Goal: Navigation & Orientation: Understand site structure

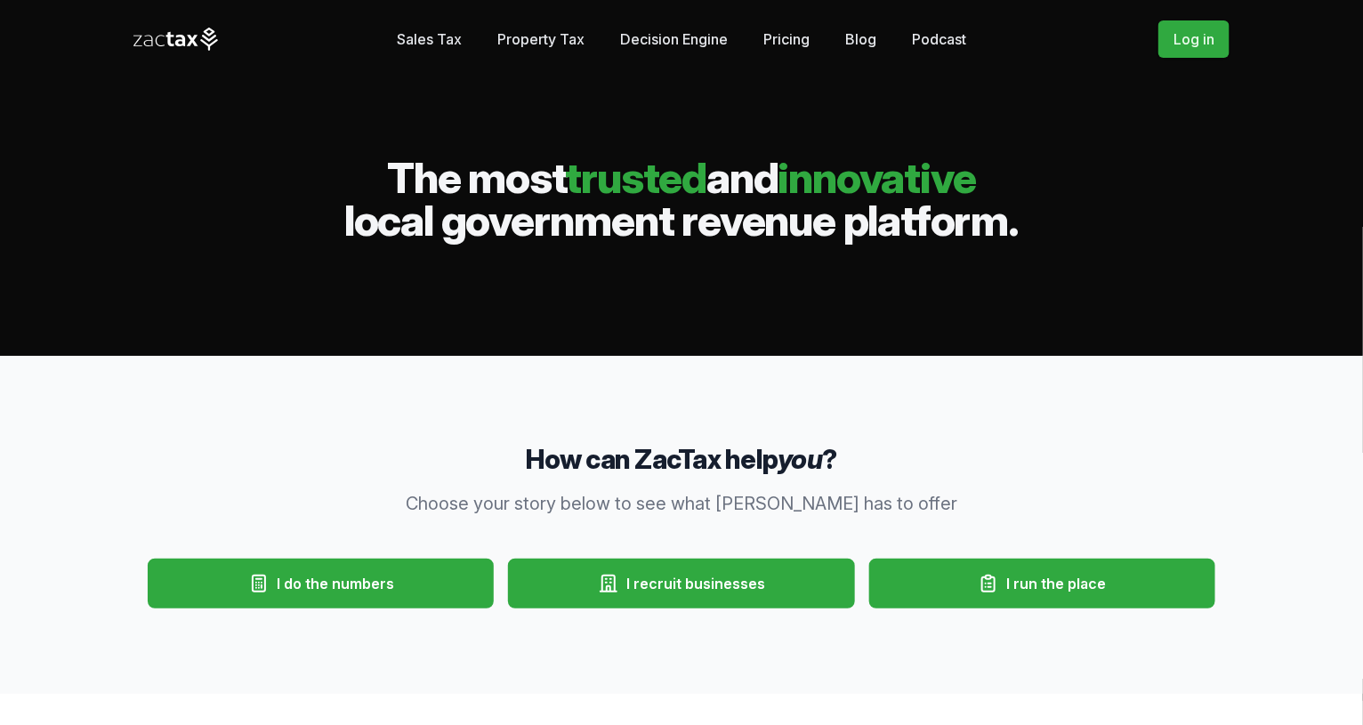
click at [449, 40] on link "Sales Tax" at bounding box center [429, 39] width 65 height 36
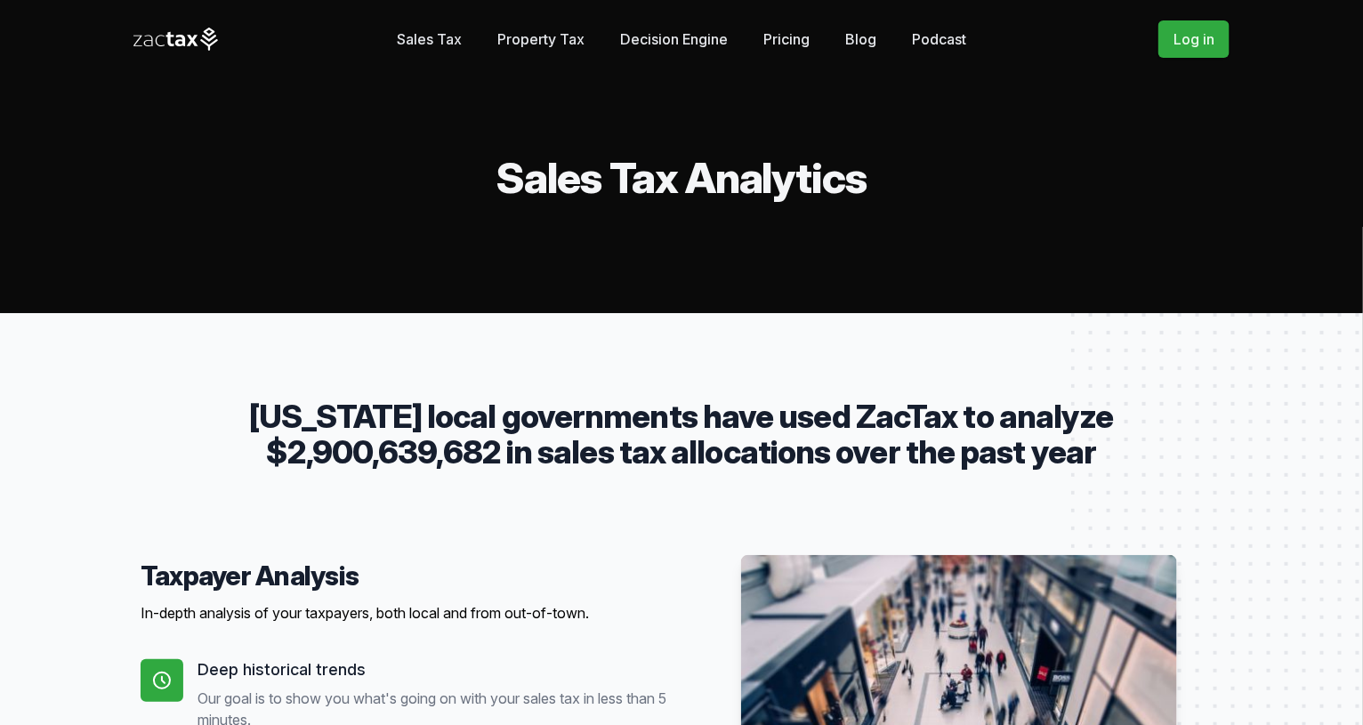
click at [551, 42] on link "Property Tax" at bounding box center [540, 39] width 87 height 36
